Goal: Find contact information: Find contact information

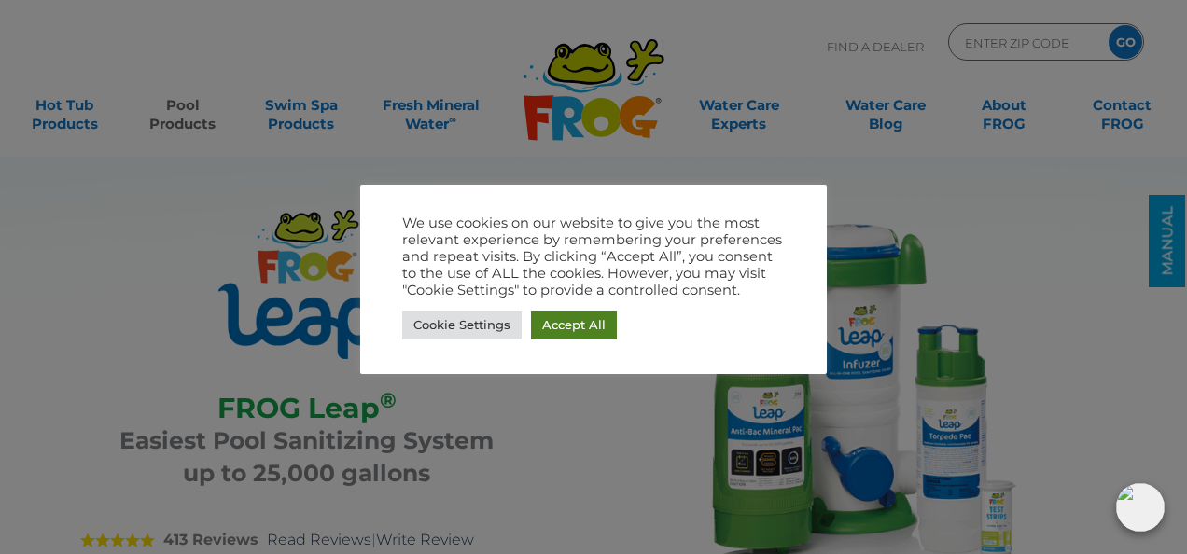
click at [575, 327] on link "Accept All" at bounding box center [574, 325] width 86 height 29
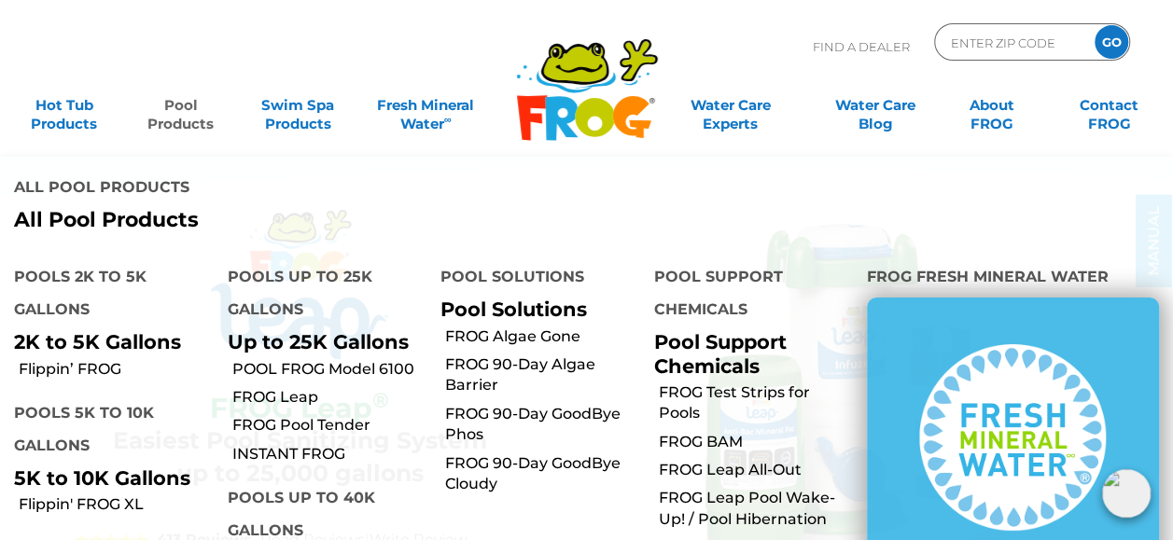
click at [188, 124] on link "Pool Products" at bounding box center [180, 105] width 91 height 37
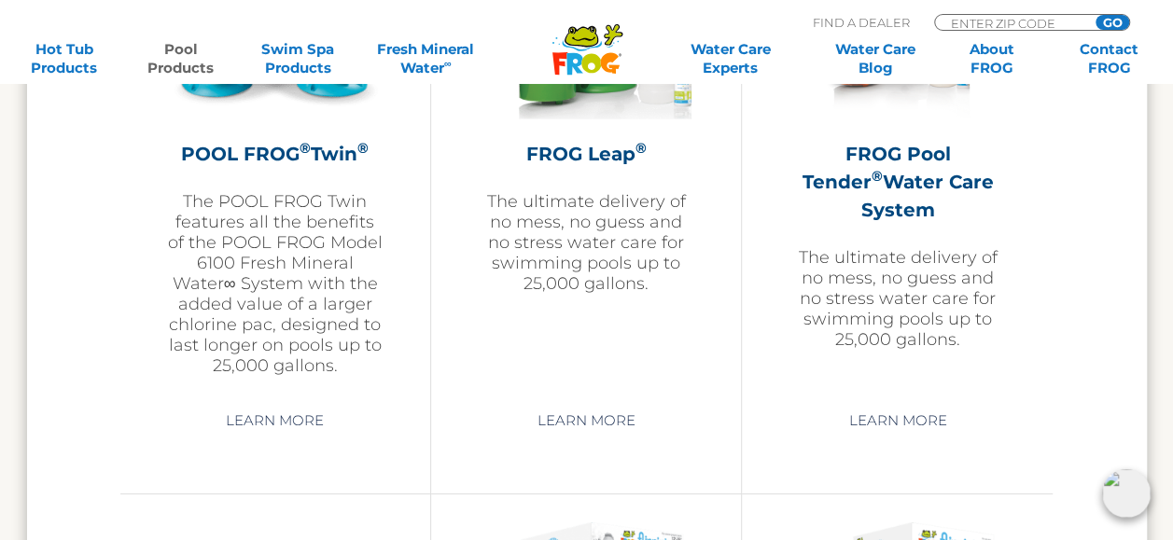
scroll to position [3463, 0]
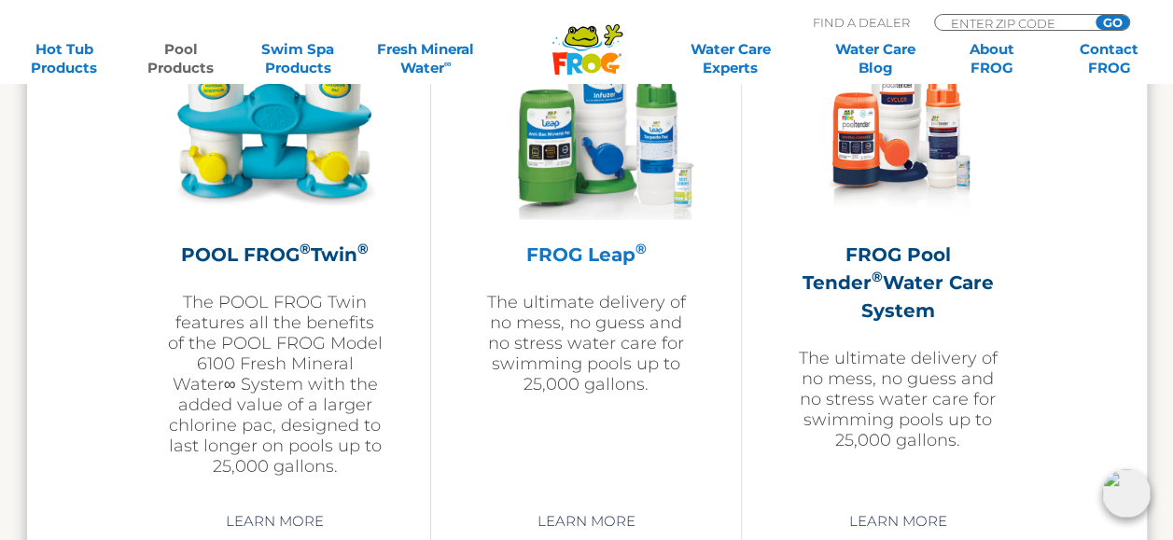
click at [599, 183] on img at bounding box center [586, 114] width 217 height 217
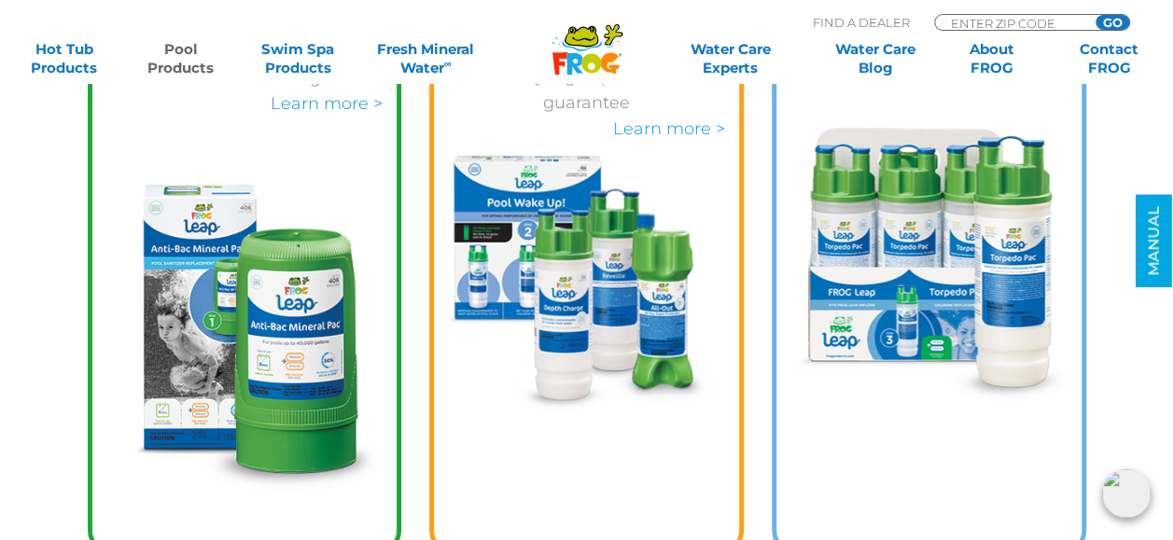
scroll to position [3199, 0]
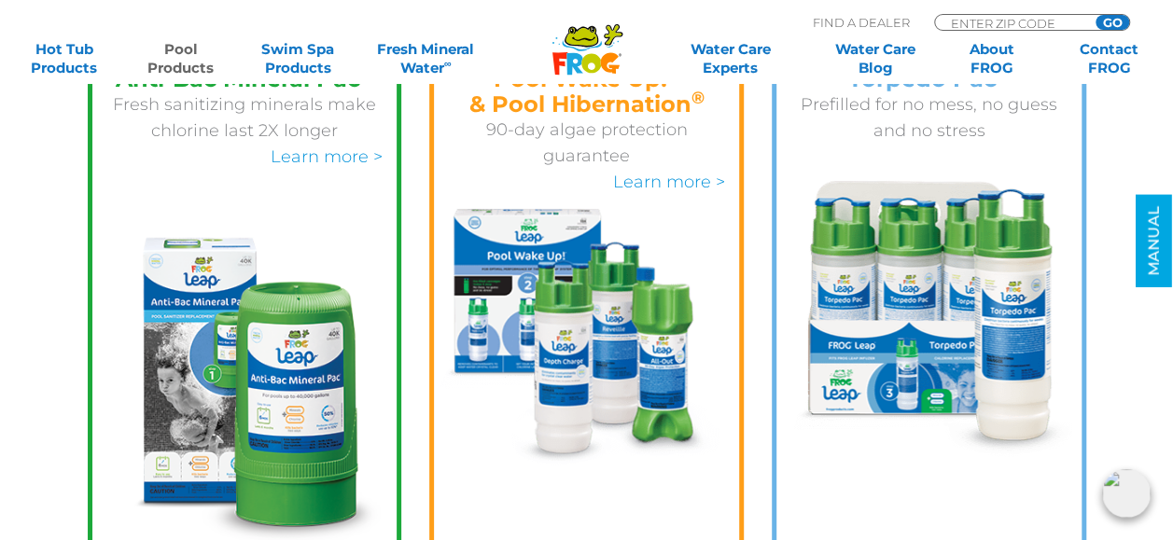
click at [912, 281] on img at bounding box center [929, 319] width 290 height 276
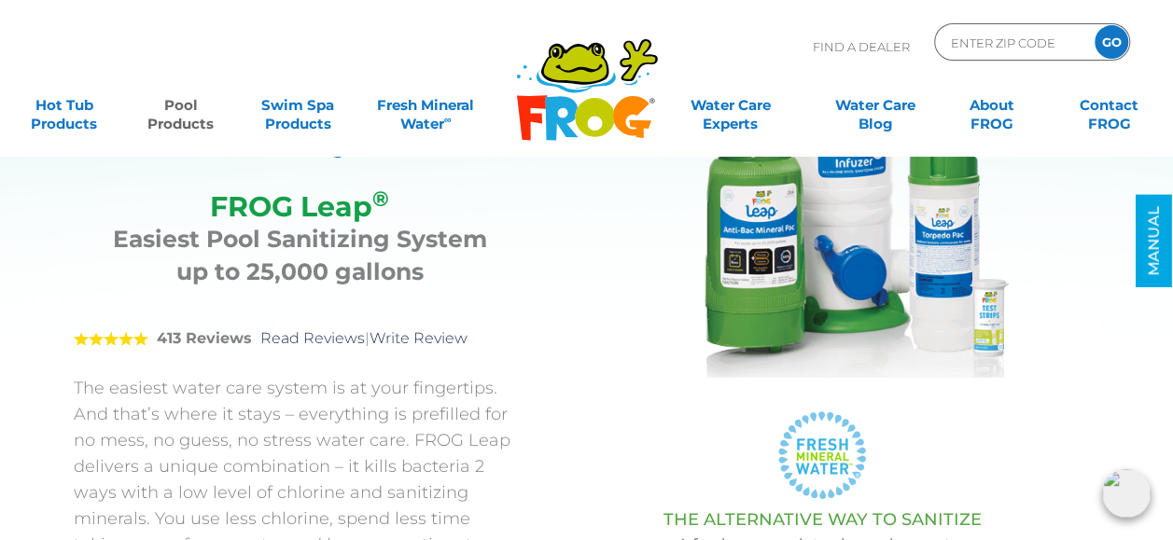
scroll to position [0, 0]
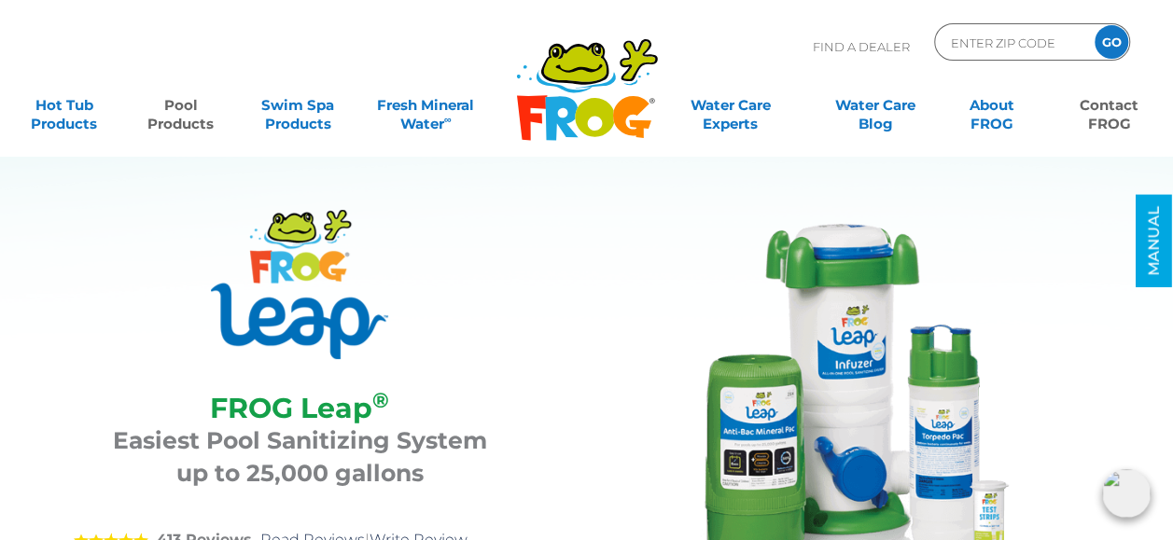
click at [1075, 116] on link "Contact FROG" at bounding box center [1109, 105] width 91 height 37
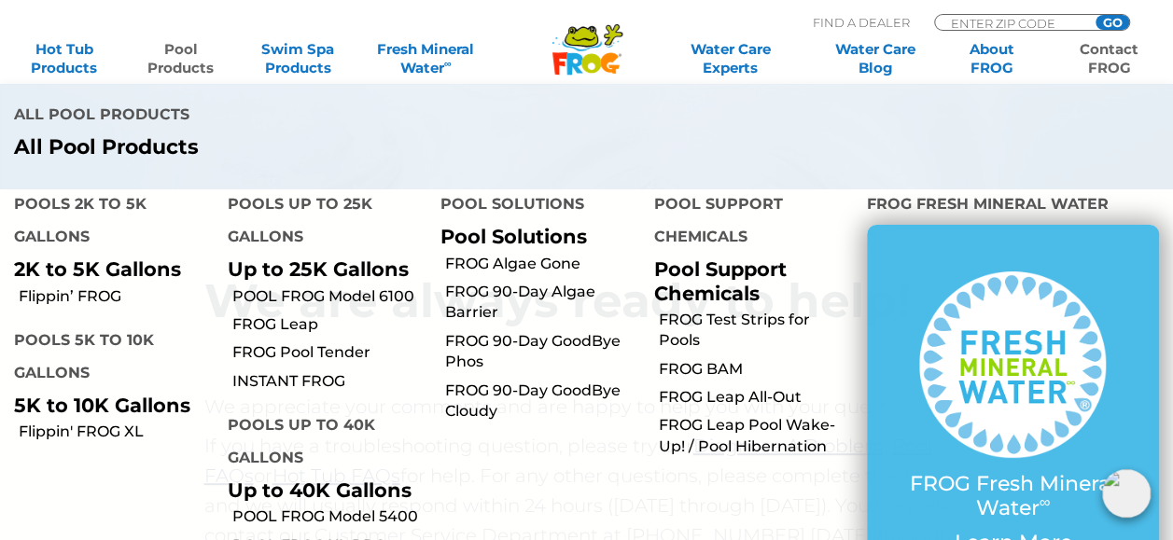
scroll to position [142, 0]
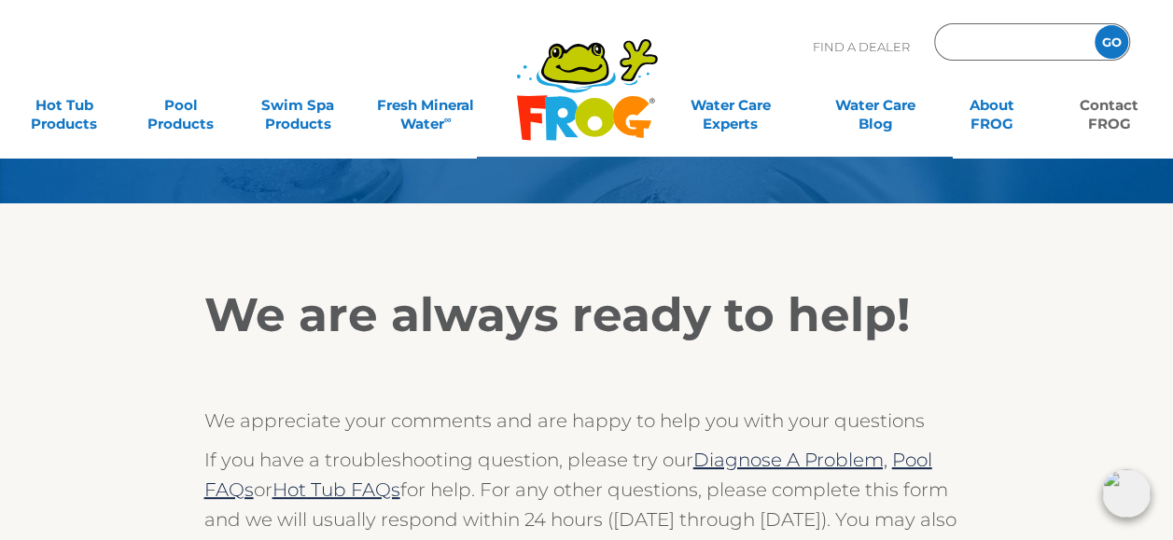
click at [960, 37] on input "Zip Code Form" at bounding box center [1012, 42] width 126 height 27
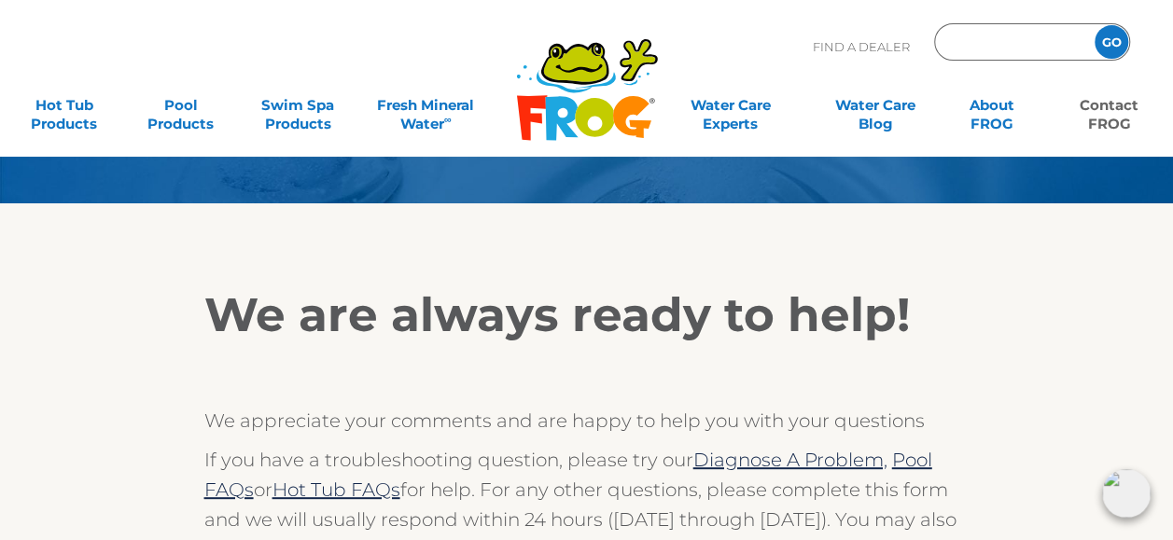
type input "15237"
click at [1113, 41] on input "GO" at bounding box center [1112, 42] width 34 height 34
